Goal: Information Seeking & Learning: Learn about a topic

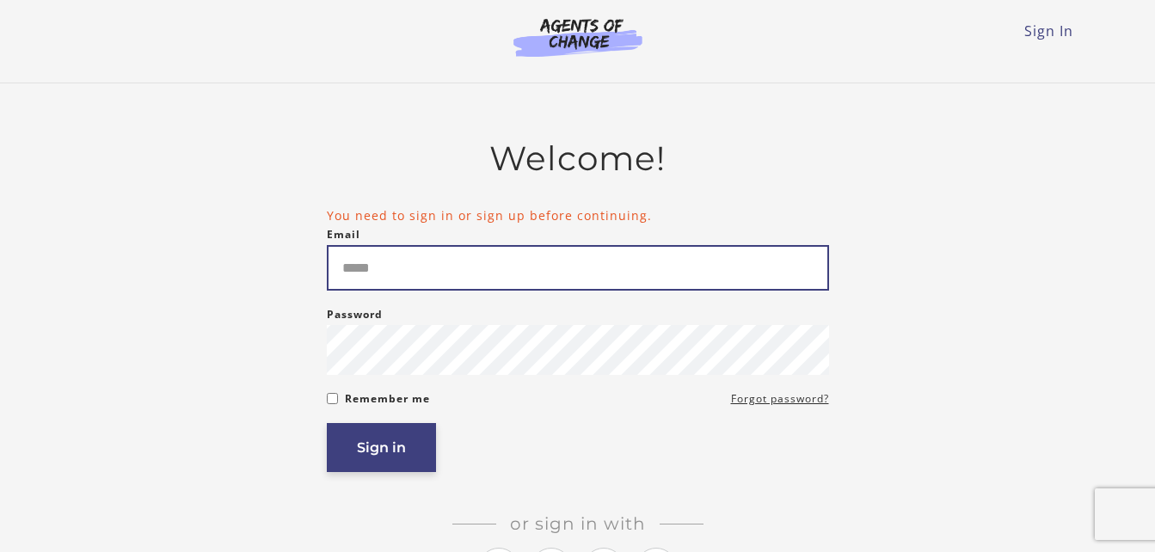
type input "**********"
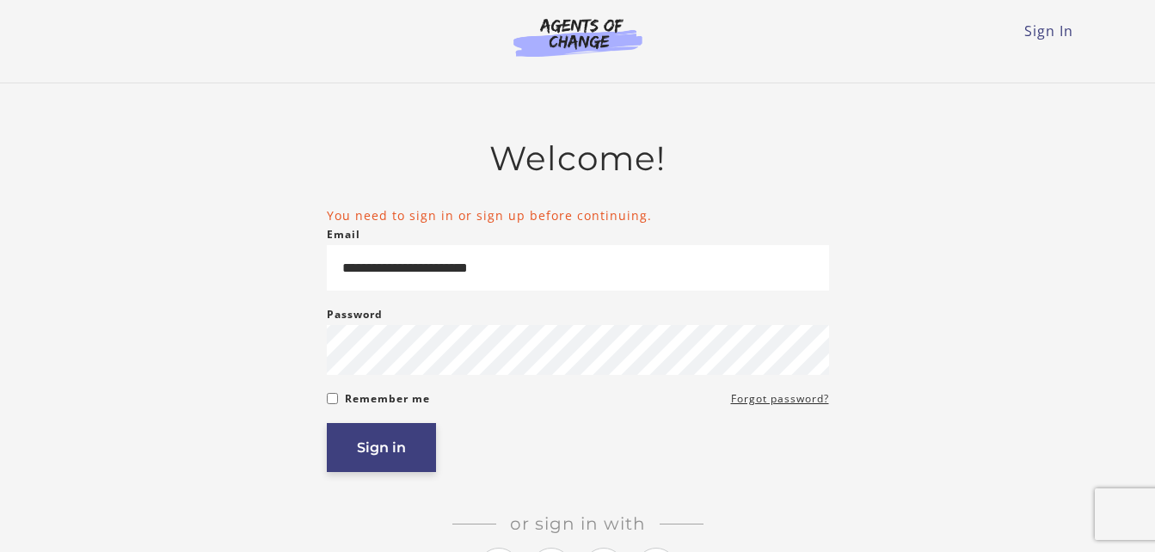
click at [363, 462] on button "Sign in" at bounding box center [381, 447] width 109 height 49
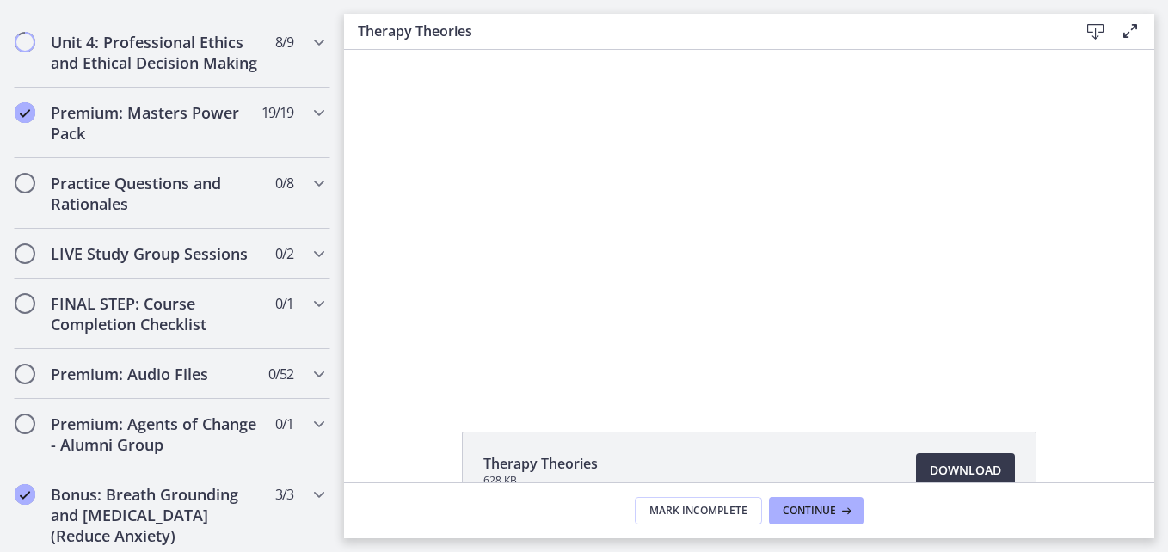
scroll to position [1508, 0]
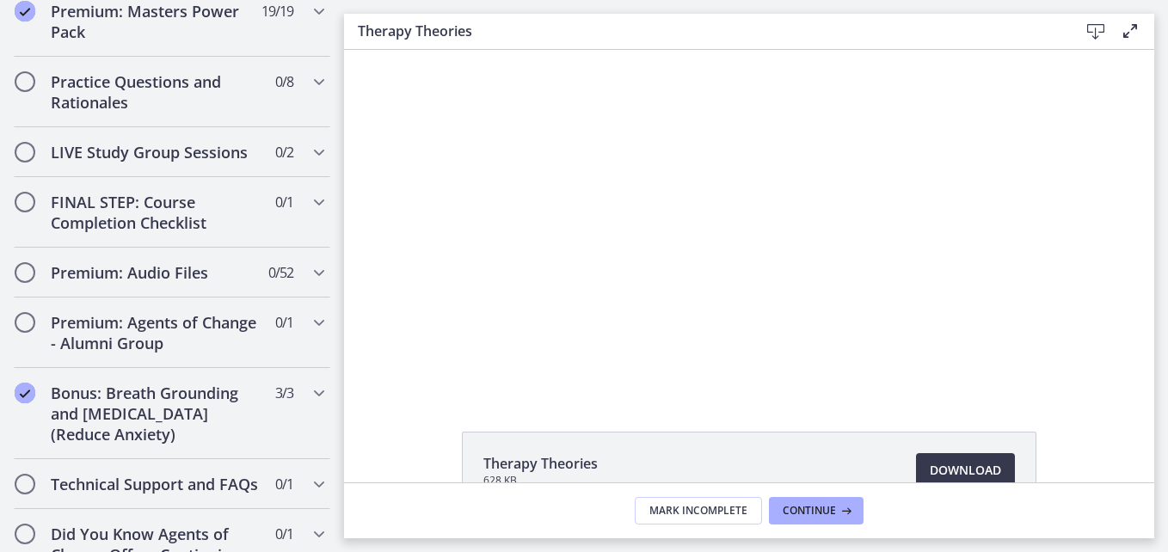
click at [437, 502] on footer "Mark Incomplete Continue" at bounding box center [749, 511] width 810 height 56
click at [434, 509] on footer "Mark Incomplete Continue" at bounding box center [749, 511] width 810 height 56
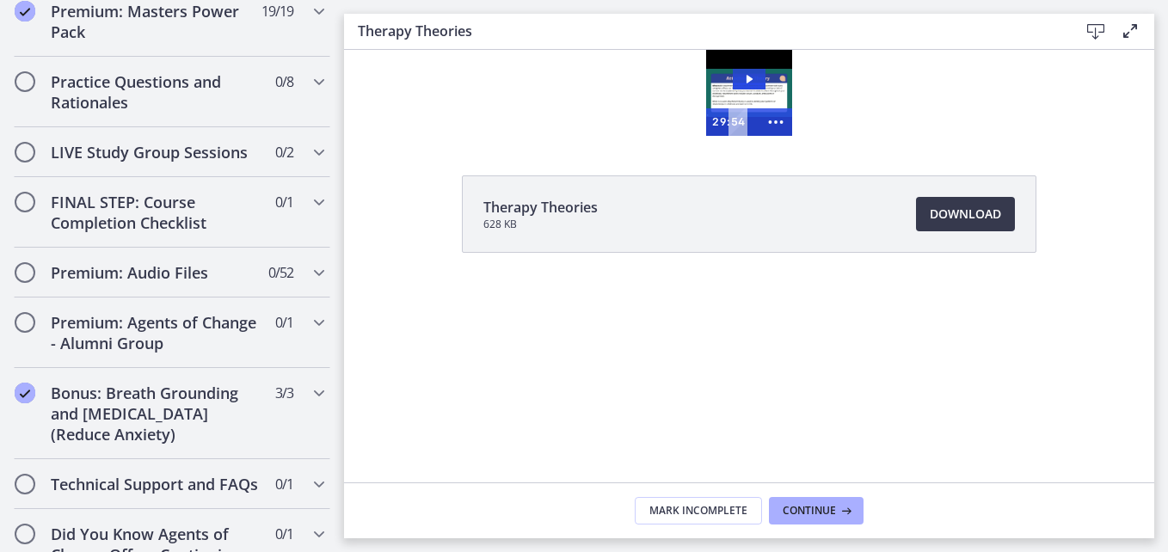
scroll to position [0, 0]
click at [811, 516] on span "Continue" at bounding box center [809, 511] width 53 height 14
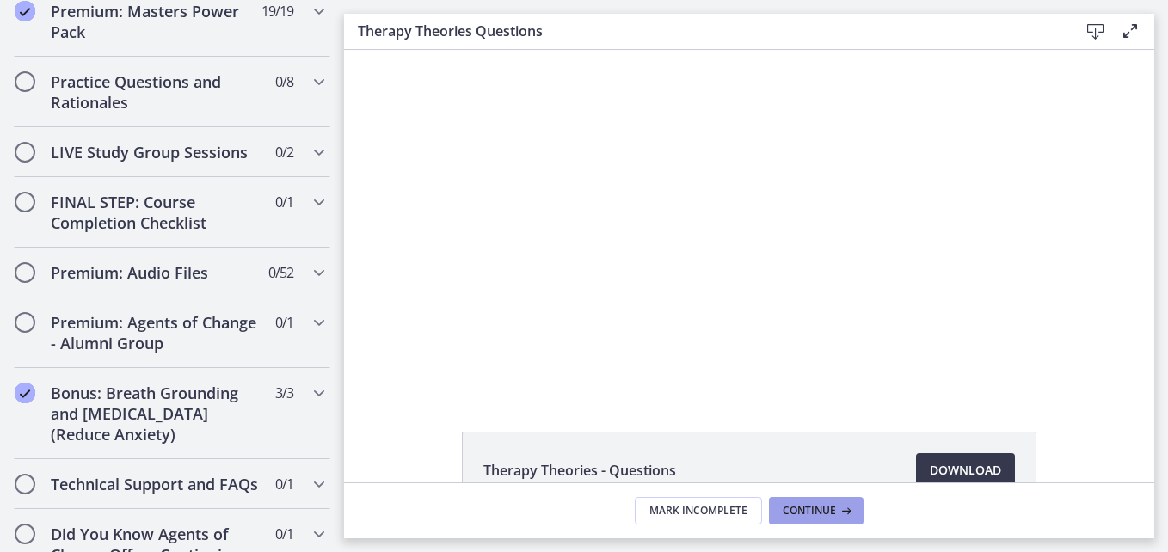
click at [816, 514] on span "Continue" at bounding box center [809, 511] width 53 height 14
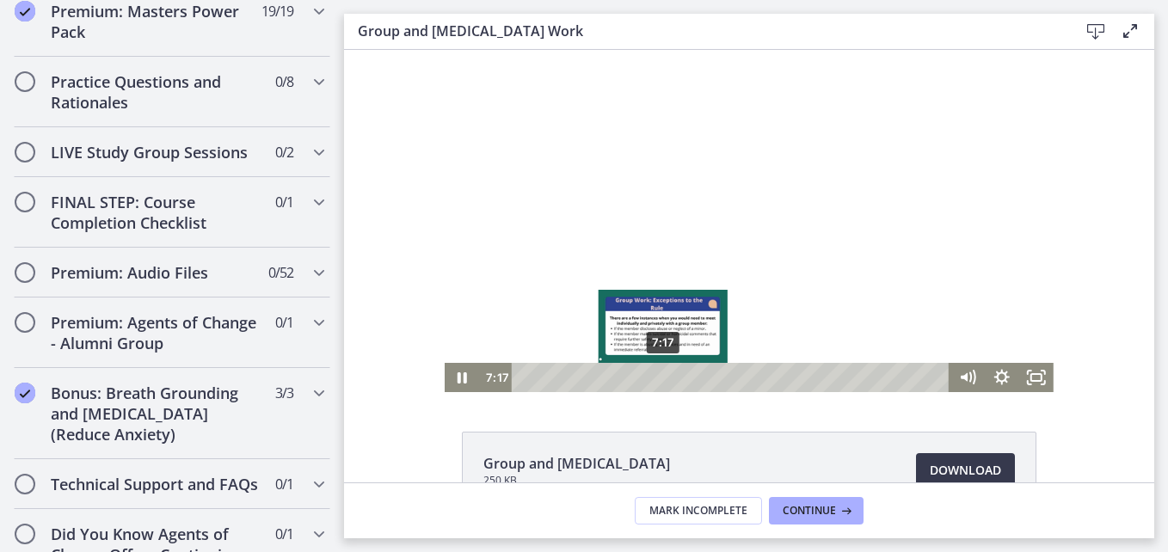
click at [489, 374] on div "7:17 7:17" at bounding box center [714, 377] width 471 height 29
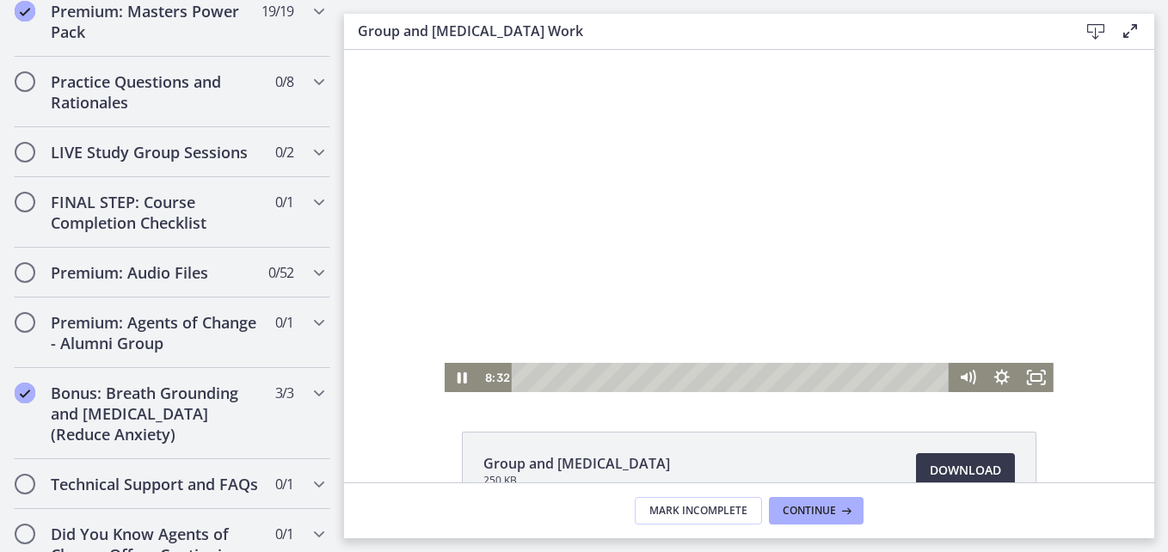
click at [489, 374] on div "8:32 7:17" at bounding box center [714, 377] width 471 height 29
click at [489, 363] on div "8:33 7:17" at bounding box center [714, 377] width 471 height 29
click at [514, 271] on div at bounding box center [749, 221] width 609 height 342
click at [557, 322] on div at bounding box center [749, 221] width 609 height 342
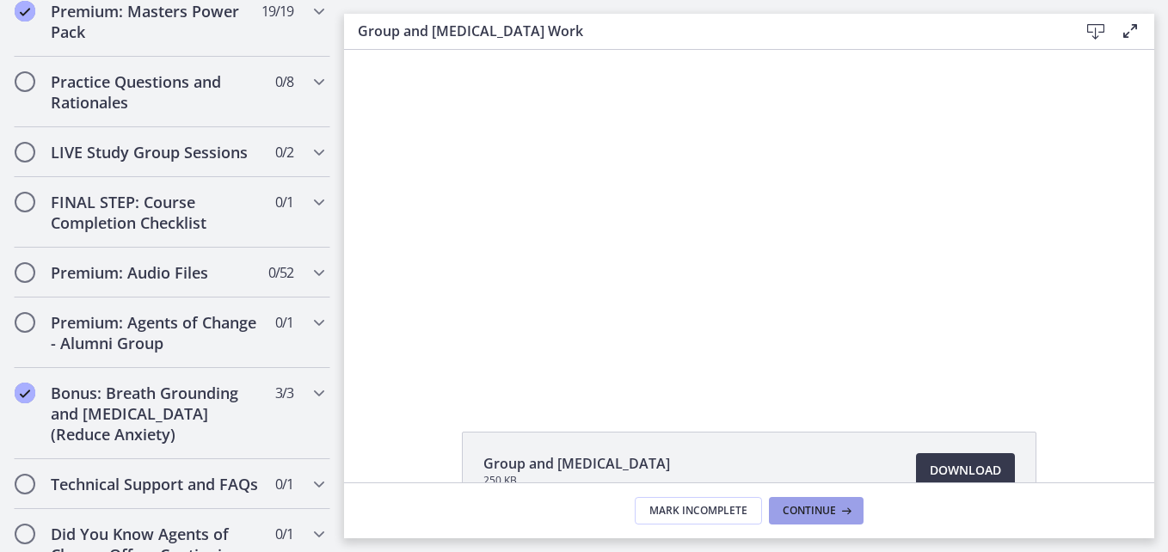
click at [821, 516] on span "Continue" at bounding box center [809, 511] width 53 height 14
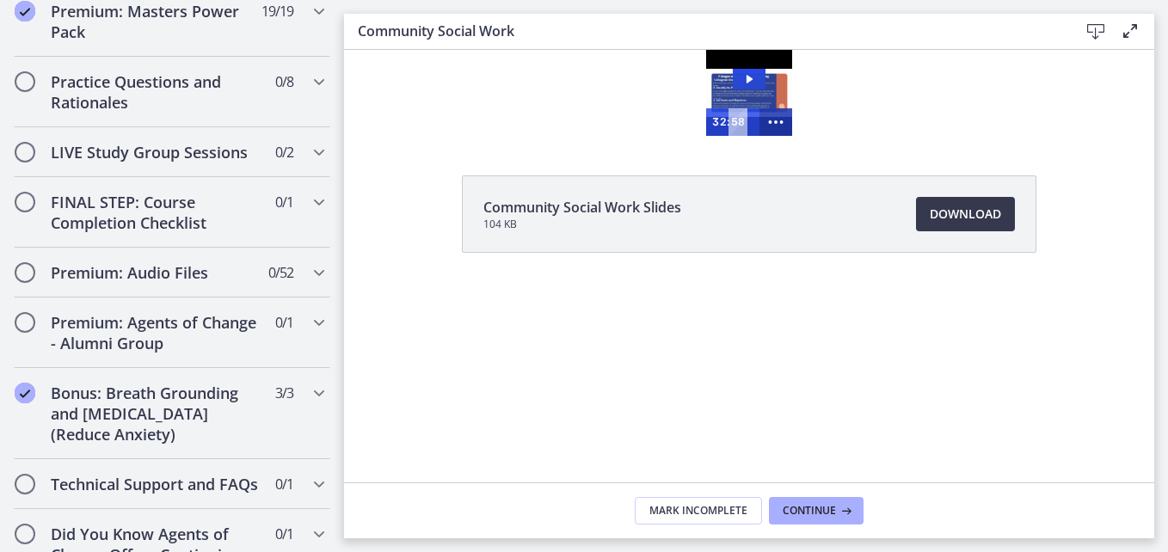
click at [783, 122] on circle "Show more buttons" at bounding box center [781, 121] width 3 height 3
click at [751, 125] on icon "Fullscreen" at bounding box center [744, 122] width 40 height 33
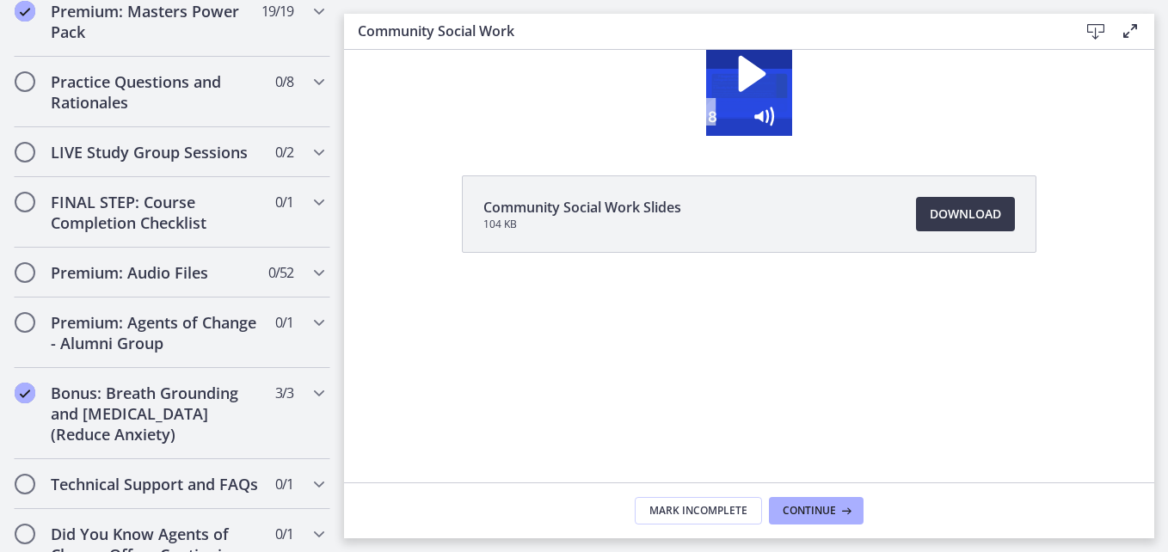
scroll to position [1489, 0]
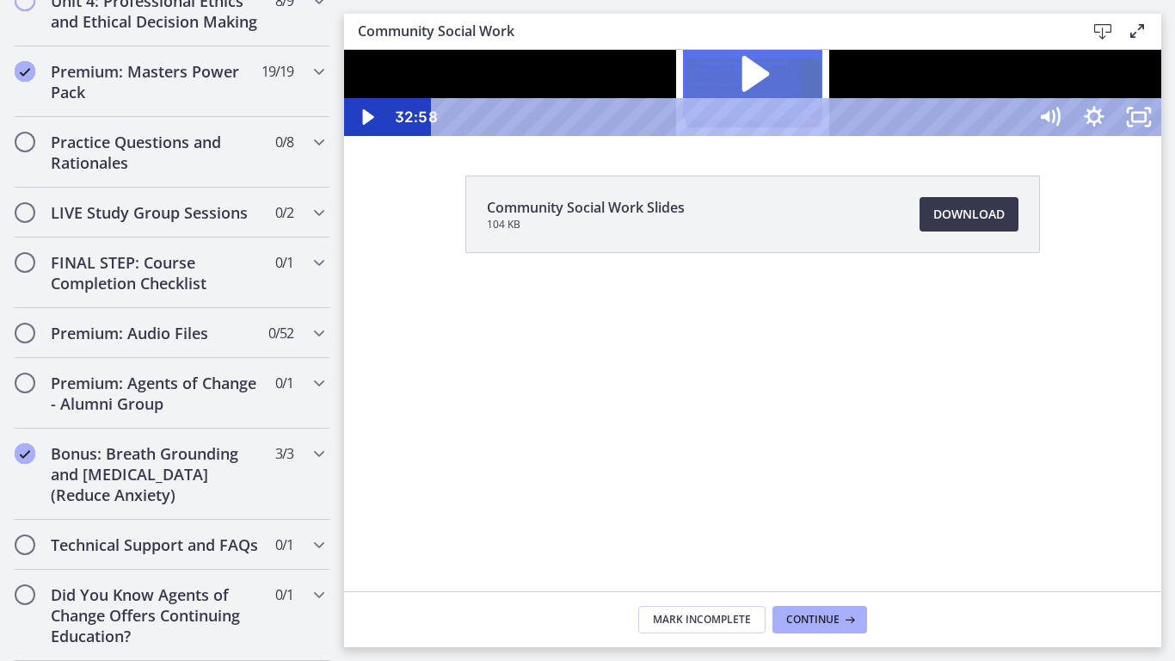
click at [823, 119] on icon "Play Video: cbe5qimtov91j64ic0dg.mp4" at bounding box center [753, 73] width 140 height 89
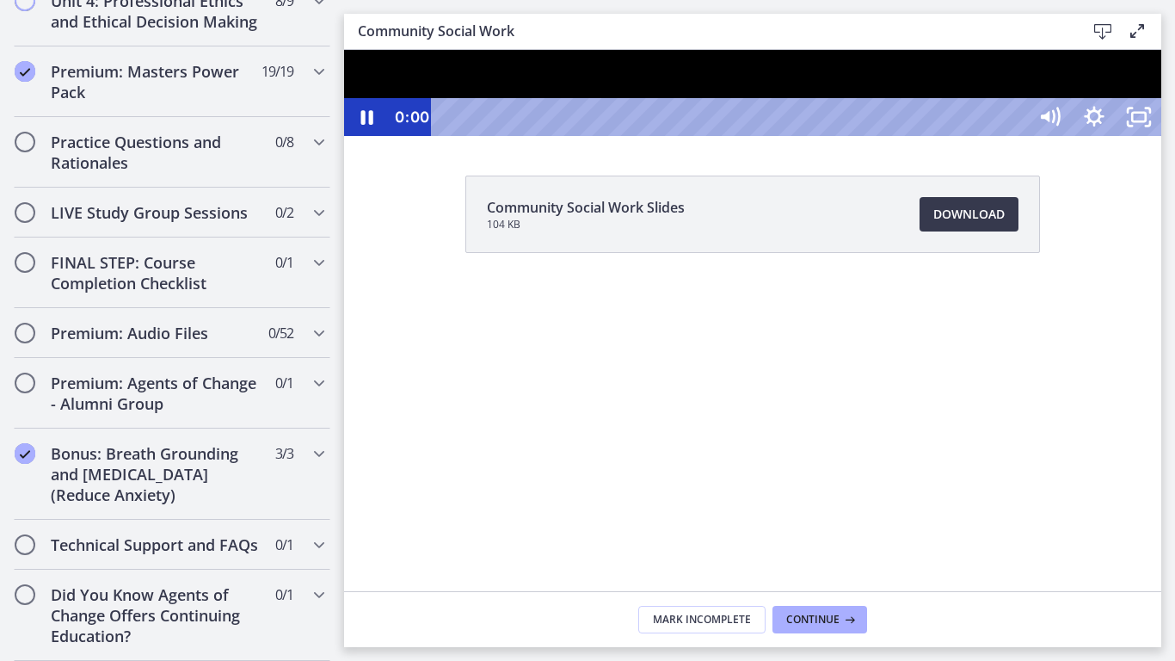
click at [918, 136] on div at bounding box center [752, 93] width 817 height 86
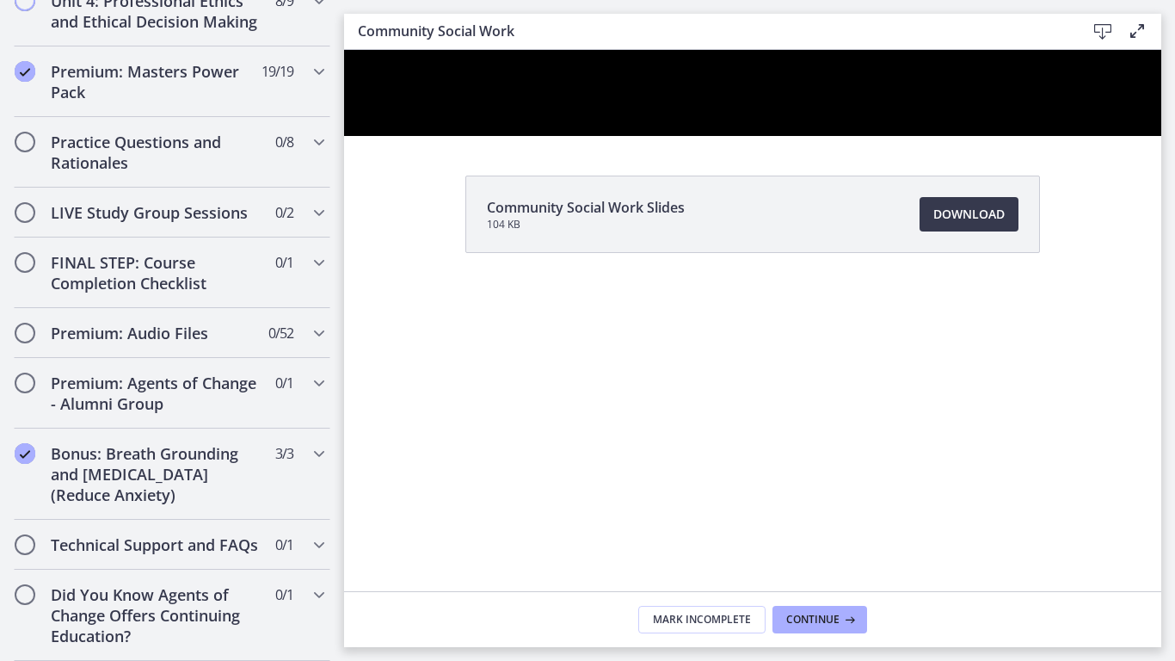
scroll to position [1508, 0]
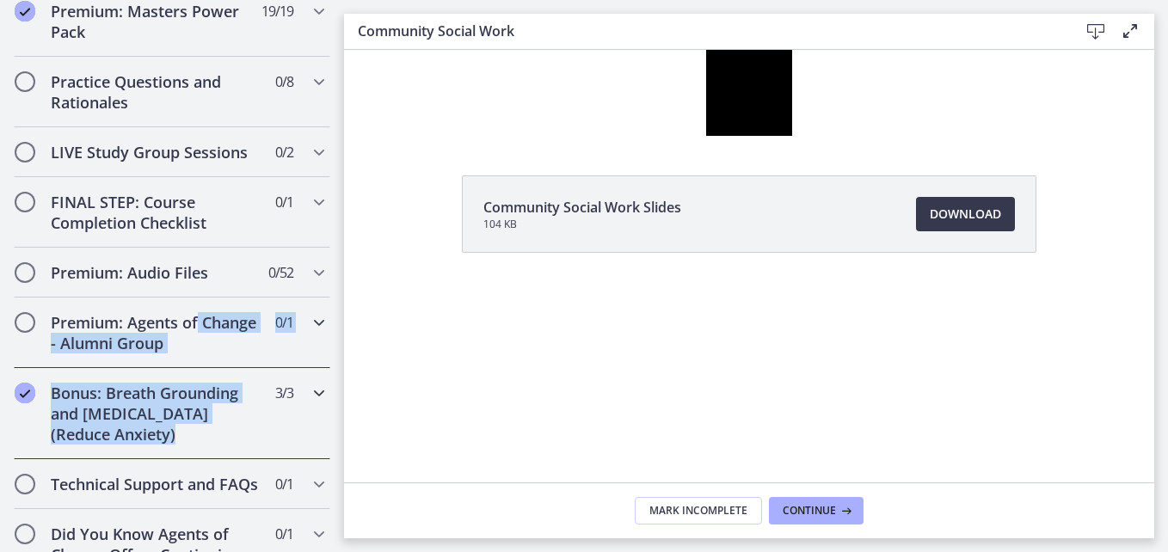
drag, startPoint x: 329, startPoint y: 471, endPoint x: 320, endPoint y: 336, distance: 135.3
drag, startPoint x: 320, startPoint y: 336, endPoint x: 388, endPoint y: 407, distance: 98.6
click at [388, 407] on div "Community Social Work Slides 104 KB Download Opens in a new window" at bounding box center [749, 266] width 810 height 433
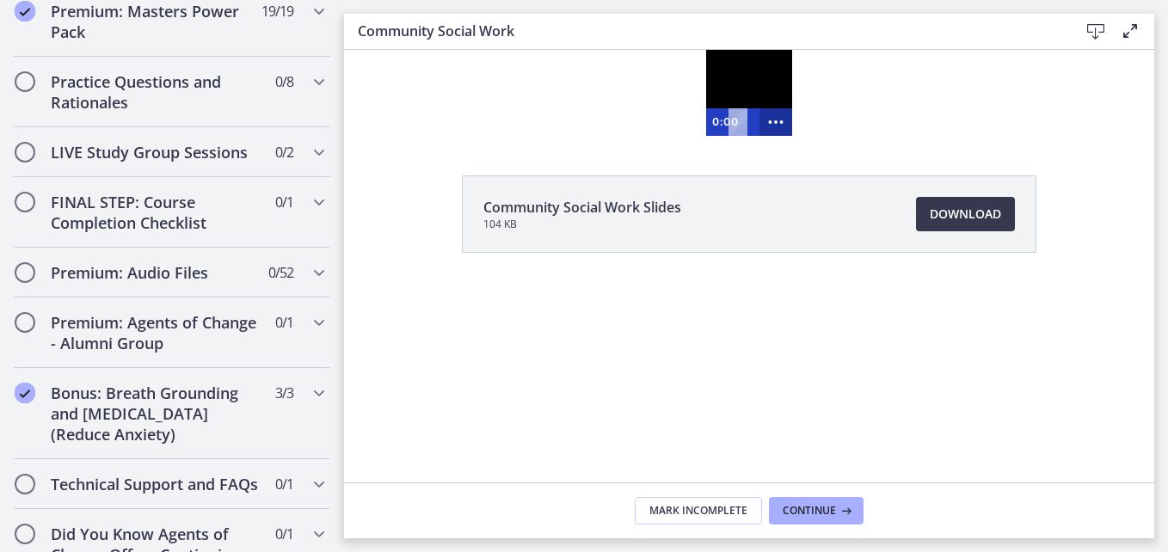
click at [773, 123] on icon "Show more buttons" at bounding box center [776, 122] width 33 height 28
click at [736, 124] on icon "Fullscreen" at bounding box center [744, 122] width 40 height 33
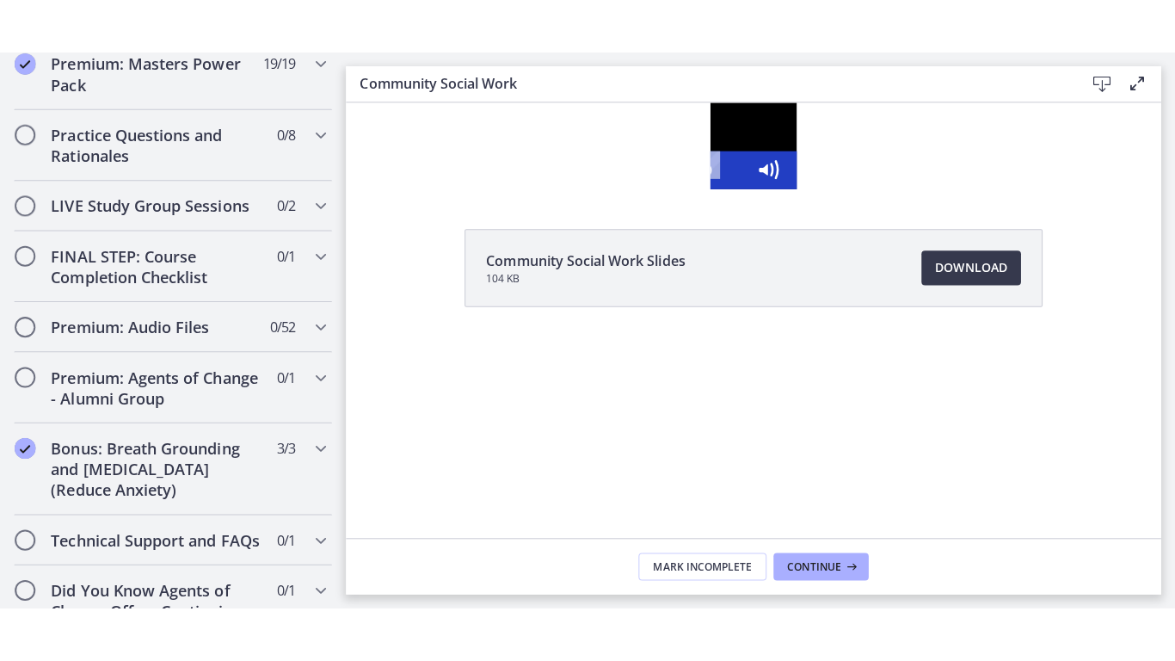
scroll to position [1489, 0]
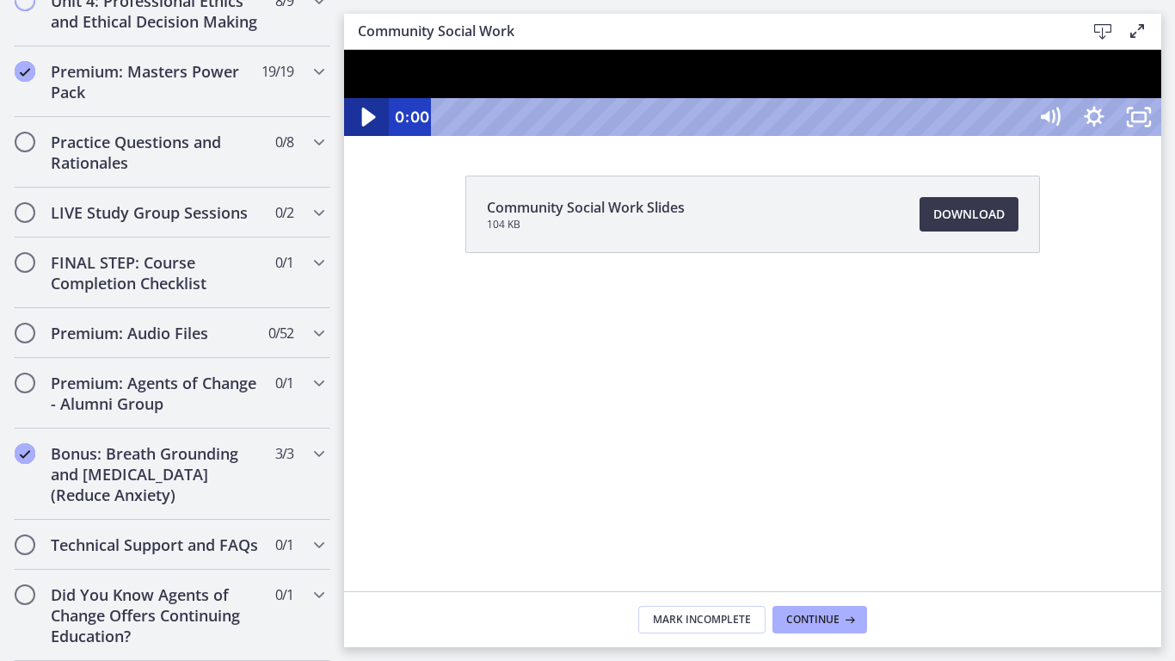
click at [368, 140] on icon "Play Video" at bounding box center [368, 118] width 53 height 46
click at [368, 140] on icon "Pause" at bounding box center [366, 118] width 53 height 46
click at [368, 126] on icon "Play Video" at bounding box center [369, 117] width 14 height 19
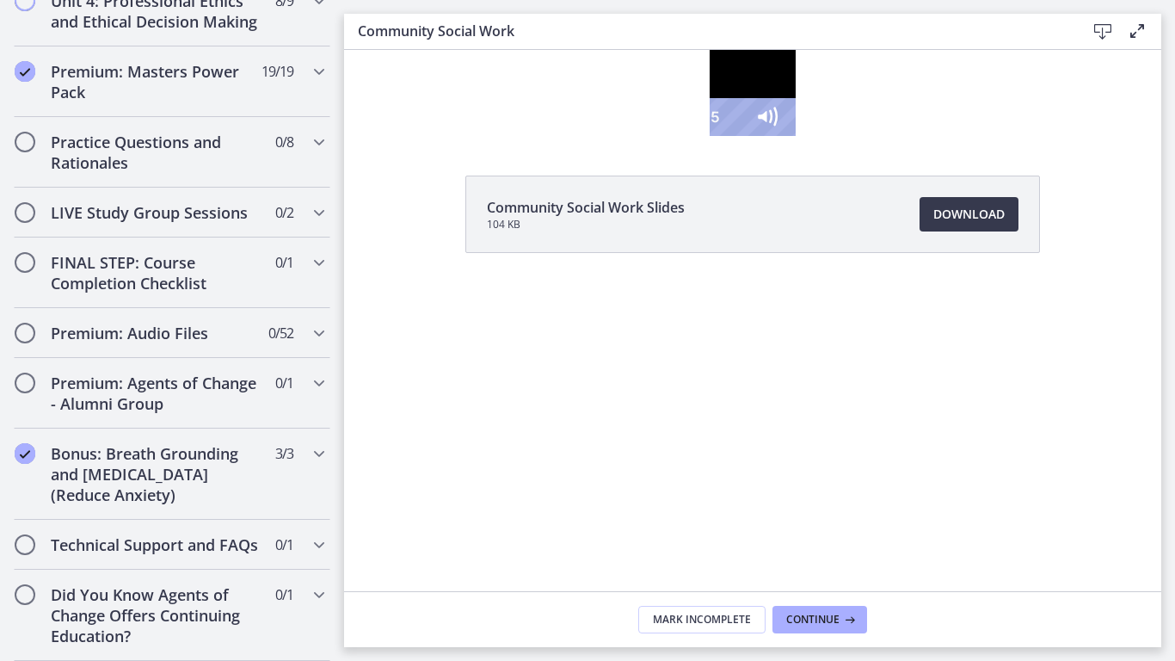
click at [627, 136] on icon "Pause" at bounding box center [649, 117] width 45 height 38
